Goal: Find specific page/section: Find specific page/section

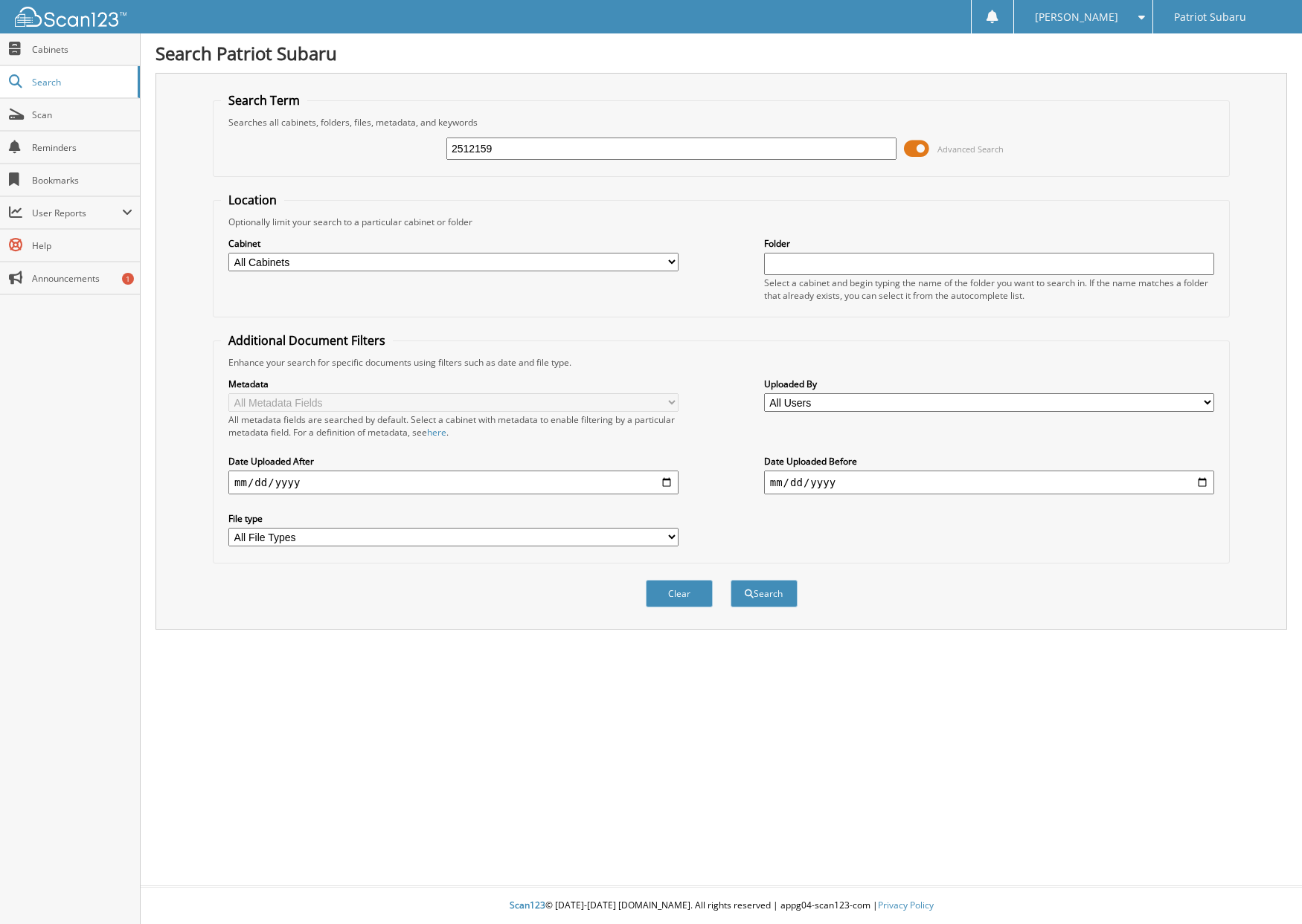
type input "2512159"
click at [730, 580] on button "Search" at bounding box center [764, 594] width 67 height 28
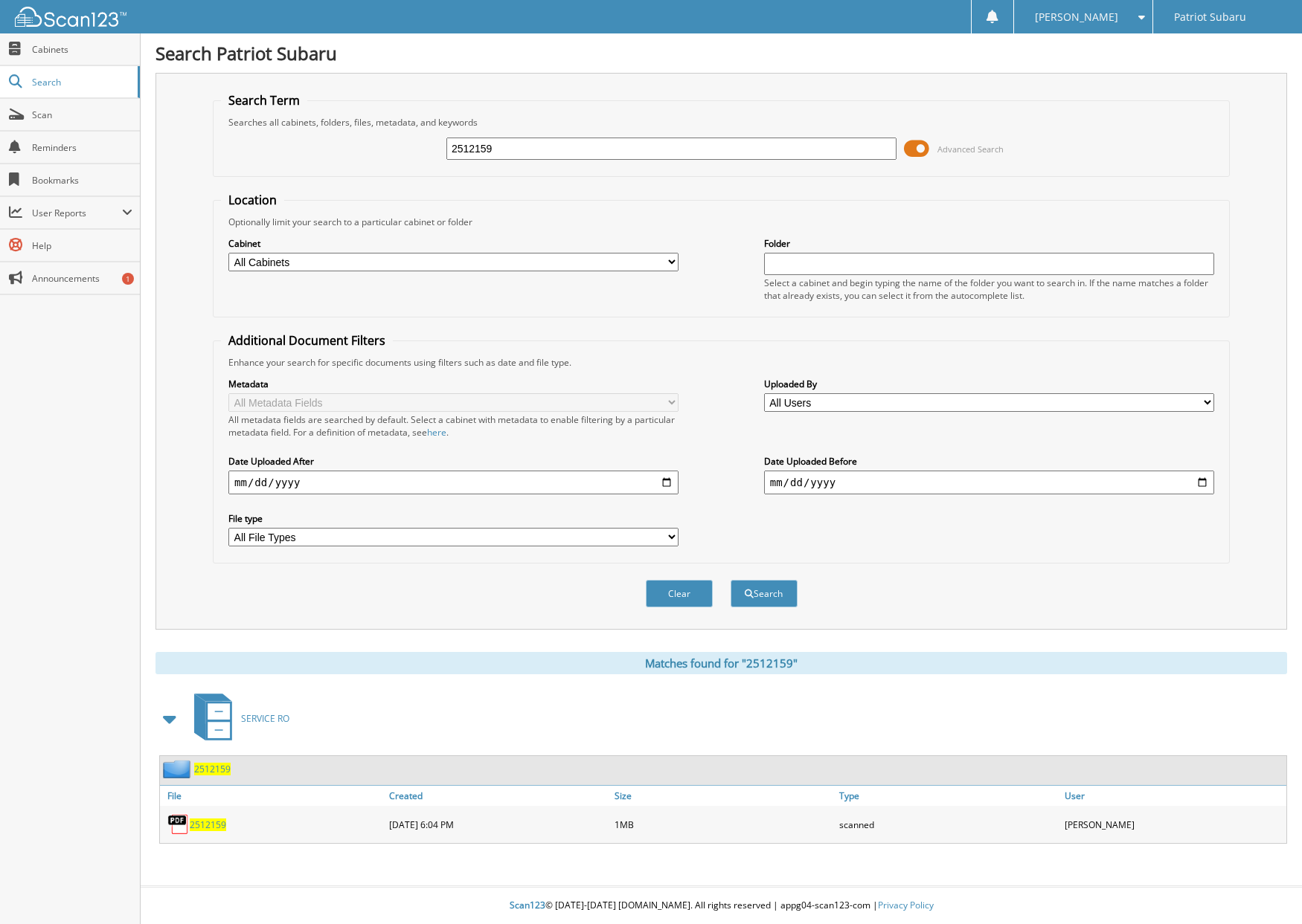
click at [179, 825] on img at bounding box center [178, 825] width 22 height 22
click at [209, 826] on span "2512159" at bounding box center [207, 825] width 37 height 13
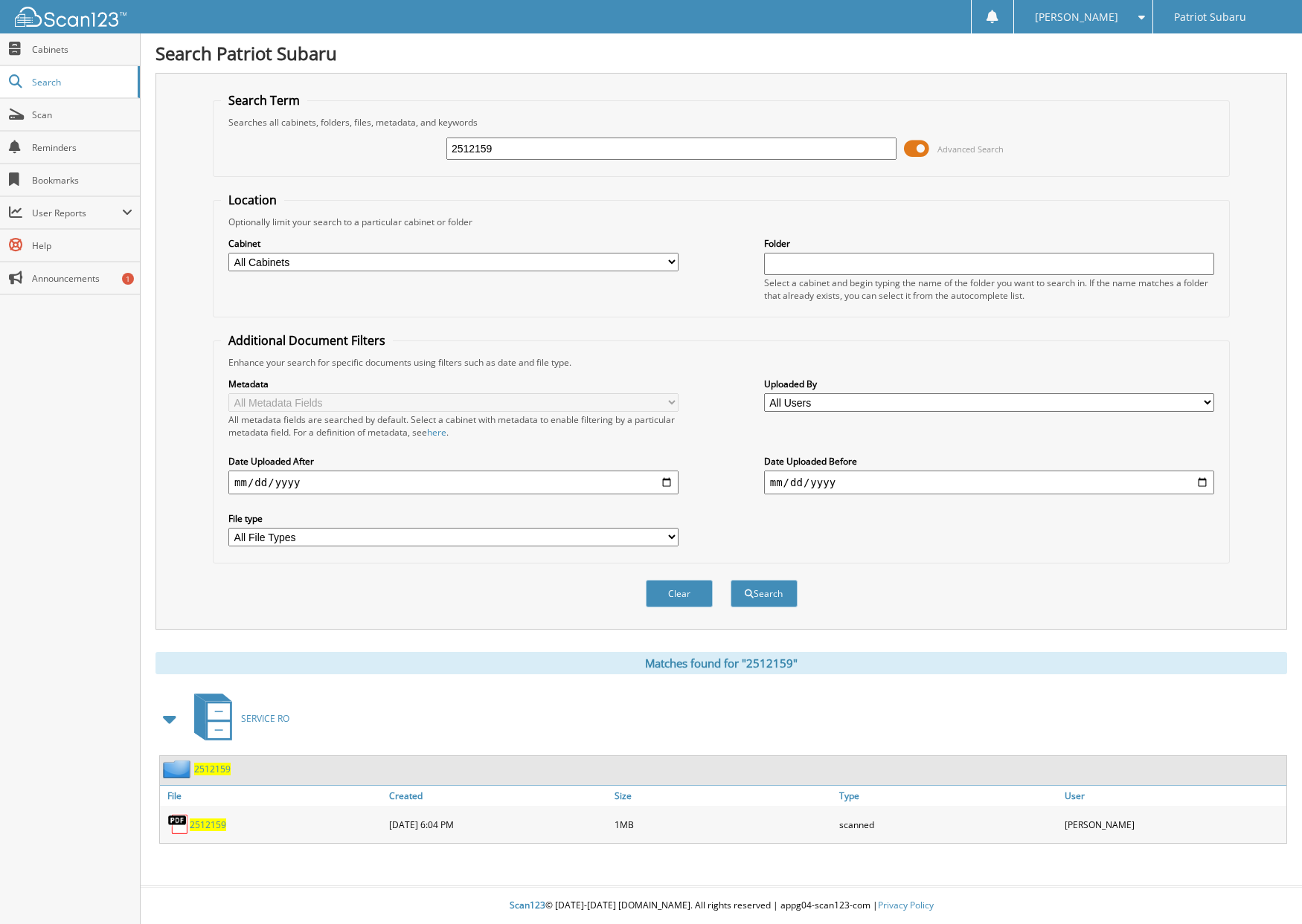
click at [176, 830] on img at bounding box center [178, 825] width 22 height 22
click at [64, 44] on span "Cabinets" at bounding box center [82, 49] width 101 height 13
